Goal: Book appointment/travel/reservation

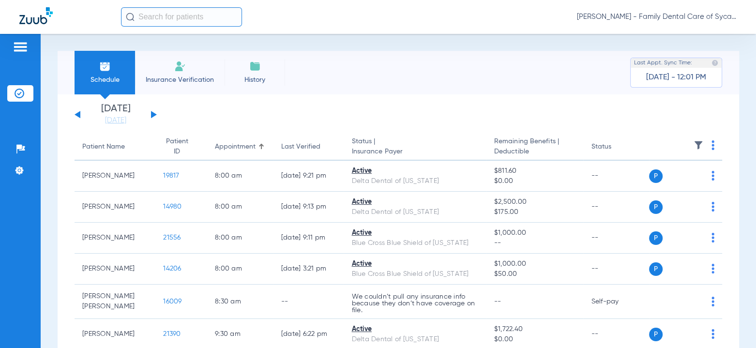
click at [151, 112] on div "[DATE] [DATE] [DATE] [DATE] [DATE] [DATE] [DATE] [DATE] [DATE] [DATE] [DATE] [D…" at bounding box center [116, 114] width 82 height 21
click at [152, 113] on button at bounding box center [154, 114] width 6 height 7
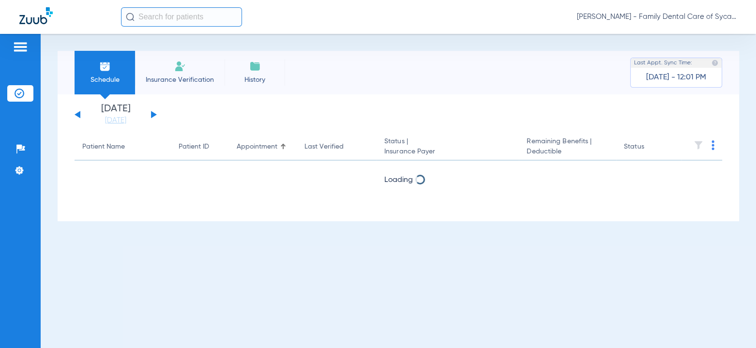
click at [152, 113] on button at bounding box center [154, 114] width 6 height 7
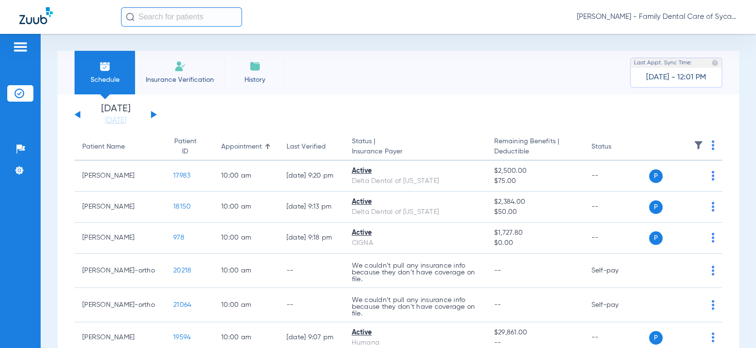
click at [152, 113] on button at bounding box center [154, 114] width 6 height 7
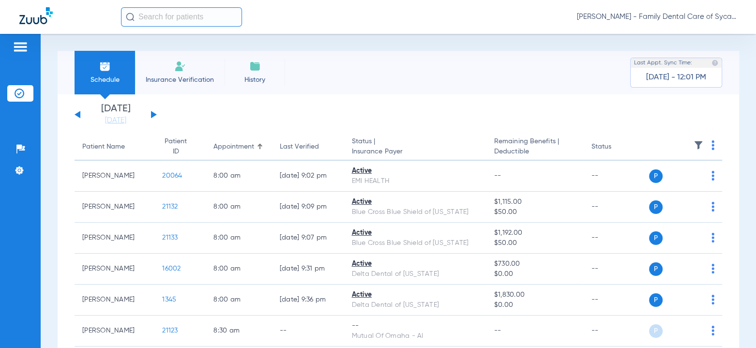
click at [97, 67] on li "Schedule" at bounding box center [105, 73] width 61 height 44
